Goal: Information Seeking & Learning: Learn about a topic

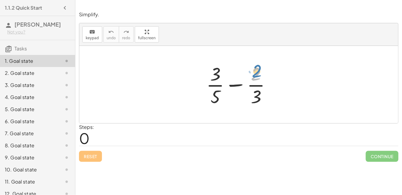
drag, startPoint x: 254, startPoint y: 76, endPoint x: 255, endPoint y: 72, distance: 3.7
click at [255, 72] on div at bounding box center [240, 84] width 75 height 46
drag, startPoint x: 215, startPoint y: 95, endPoint x: 251, endPoint y: 96, distance: 36.2
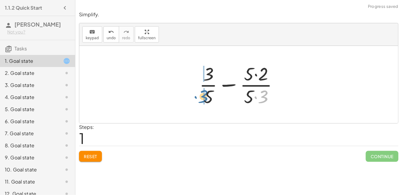
drag, startPoint x: 262, startPoint y: 96, endPoint x: 205, endPoint y: 96, distance: 57.3
click at [205, 96] on div at bounding box center [241, 84] width 90 height 46
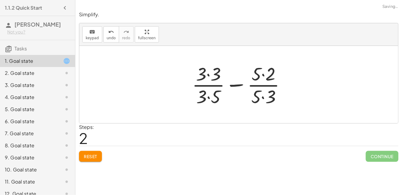
click at [209, 96] on div at bounding box center [241, 84] width 104 height 46
click at [207, 74] on div at bounding box center [241, 84] width 104 height 46
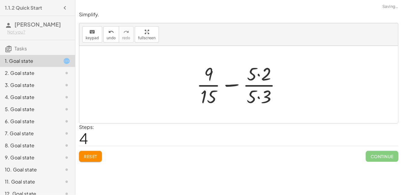
click at [257, 76] on div at bounding box center [240, 84] width 95 height 46
click at [258, 97] on div at bounding box center [240, 84] width 95 height 46
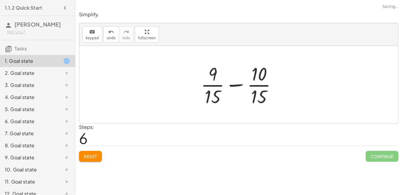
click at [239, 86] on div at bounding box center [241, 84] width 87 height 46
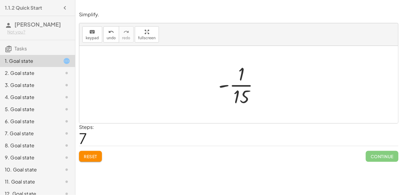
click at [234, 84] on div at bounding box center [241, 84] width 52 height 46
click at [222, 85] on div at bounding box center [241, 84] width 52 height 46
click at [233, 91] on div at bounding box center [241, 84] width 52 height 46
drag, startPoint x: 241, startPoint y: 93, endPoint x: 232, endPoint y: 71, distance: 24.4
click at [232, 71] on div at bounding box center [241, 84] width 52 height 46
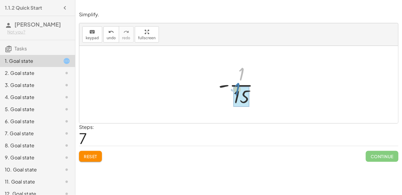
drag, startPoint x: 242, startPoint y: 69, endPoint x: 241, endPoint y: 87, distance: 17.5
drag, startPoint x: 240, startPoint y: 75, endPoint x: 237, endPoint y: 103, distance: 28.5
drag, startPoint x: 241, startPoint y: 70, endPoint x: 240, endPoint y: 90, distance: 19.6
click at [93, 161] on button "Reset" at bounding box center [90, 156] width 23 height 11
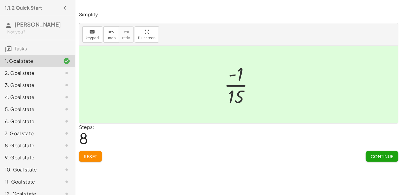
click at [376, 159] on button "Continue" at bounding box center [382, 156] width 33 height 11
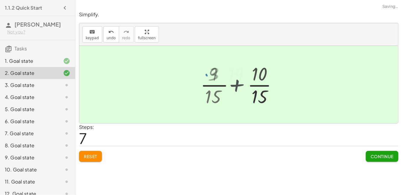
click at [228, 107] on div "+ · 3 · 5 + · 2 · 3 + · 3 · 3 · 3 · 5 + · 2 · 3 + · 3 · 3 · 3 · 5 + · 5 · 2 · 5…" at bounding box center [239, 84] width 48 height 49
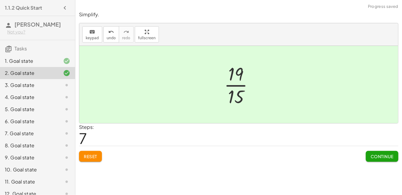
click at [374, 155] on span "Continue" at bounding box center [381, 155] width 23 height 5
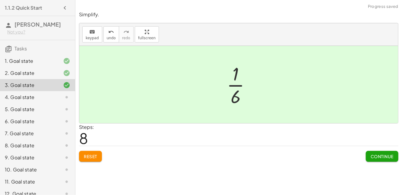
click at [381, 155] on span "Continue" at bounding box center [381, 155] width 23 height 5
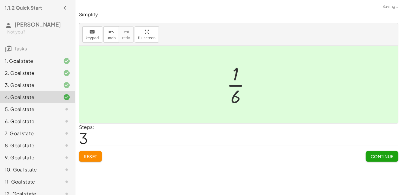
click at [381, 155] on span "Continue" at bounding box center [381, 155] width 23 height 5
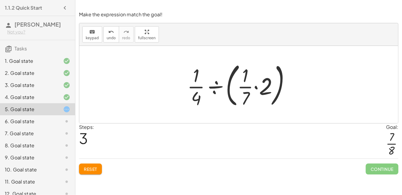
click at [99, 172] on button "Reset" at bounding box center [90, 168] width 23 height 11
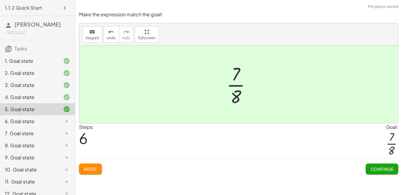
click at [376, 169] on span "Continue" at bounding box center [381, 168] width 23 height 5
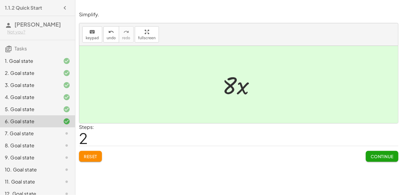
click at [376, 157] on span "Continue" at bounding box center [381, 155] width 23 height 5
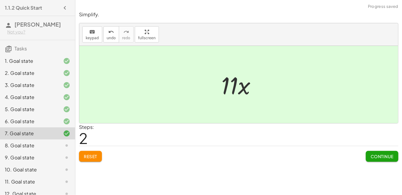
click at [376, 154] on span "Continue" at bounding box center [381, 155] width 23 height 5
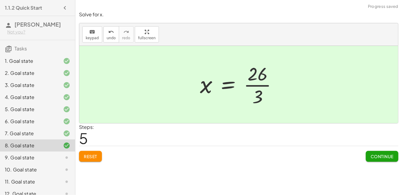
click at [382, 153] on span "Continue" at bounding box center [381, 155] width 23 height 5
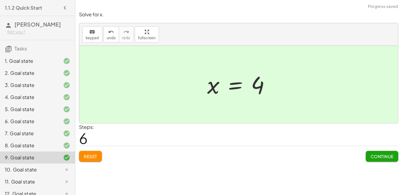
click at [377, 158] on span "Continue" at bounding box center [381, 155] width 23 height 5
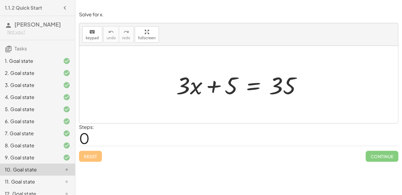
click at [253, 88] on div at bounding box center [241, 84] width 136 height 31
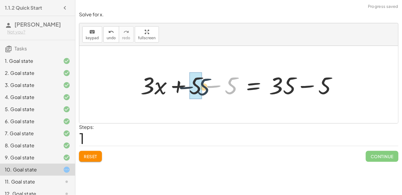
drag, startPoint x: 228, startPoint y: 84, endPoint x: 198, endPoint y: 85, distance: 30.5
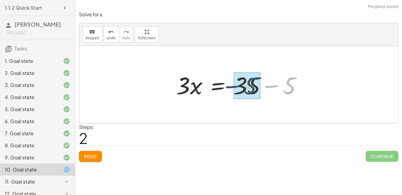
drag, startPoint x: 289, startPoint y: 89, endPoint x: 256, endPoint y: 89, distance: 32.9
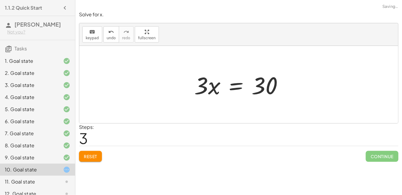
click at [235, 86] on div at bounding box center [241, 84] width 100 height 31
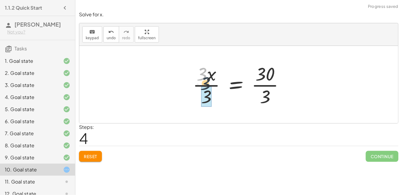
drag, startPoint x: 201, startPoint y: 75, endPoint x: 207, endPoint y: 90, distance: 16.1
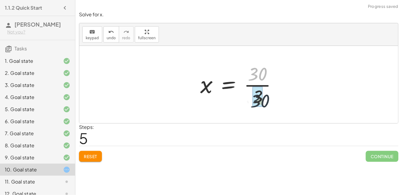
drag, startPoint x: 253, startPoint y: 74, endPoint x: 254, endPoint y: 99, distance: 25.3
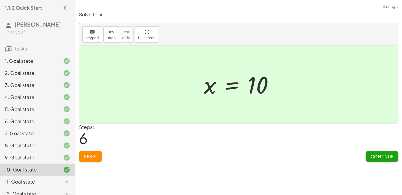
click at [380, 155] on span "Continue" at bounding box center [381, 155] width 23 height 5
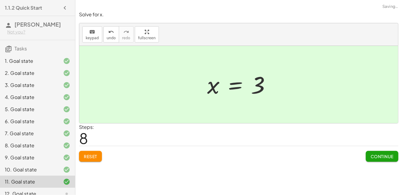
click at [374, 151] on button "Continue" at bounding box center [382, 156] width 33 height 11
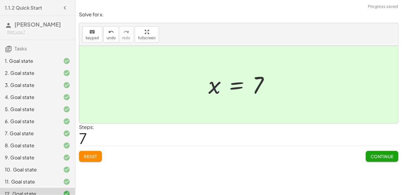
click at [381, 154] on span "Continue" at bounding box center [381, 155] width 23 height 5
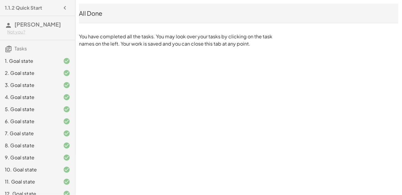
scroll to position [7, 0]
